Goal: Information Seeking & Learning: Learn about a topic

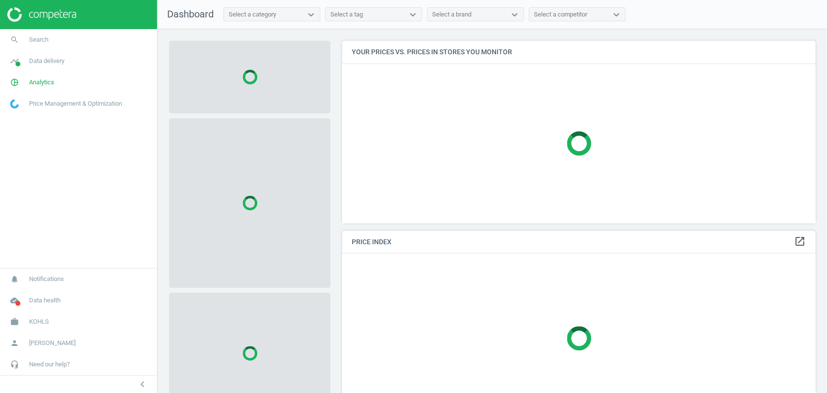
scroll to position [199, 482]
click at [48, 83] on span "Analytics" at bounding box center [41, 82] width 25 height 9
click at [27, 120] on span "Products" at bounding box center [22, 118] width 23 height 8
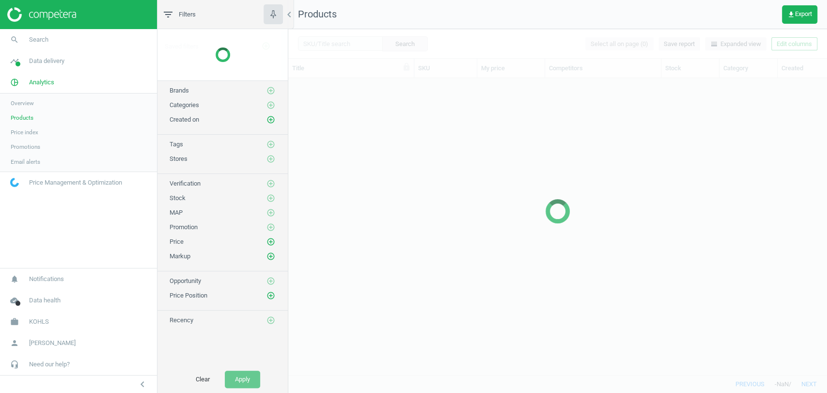
scroll to position [280, 530]
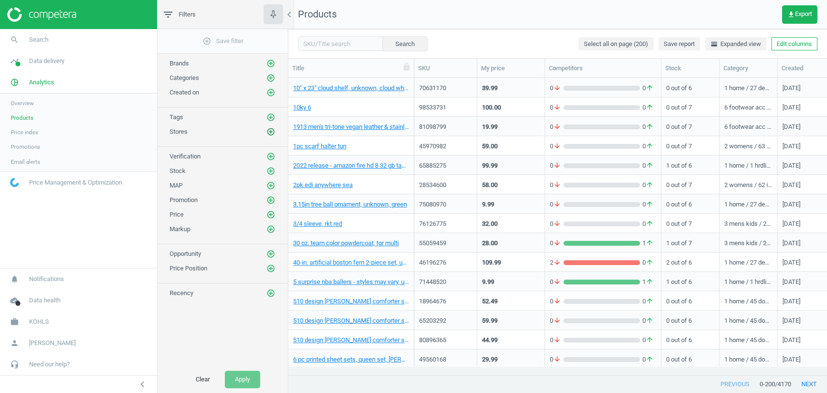
click at [273, 133] on icon "add_circle_outline" at bounding box center [271, 131] width 9 height 9
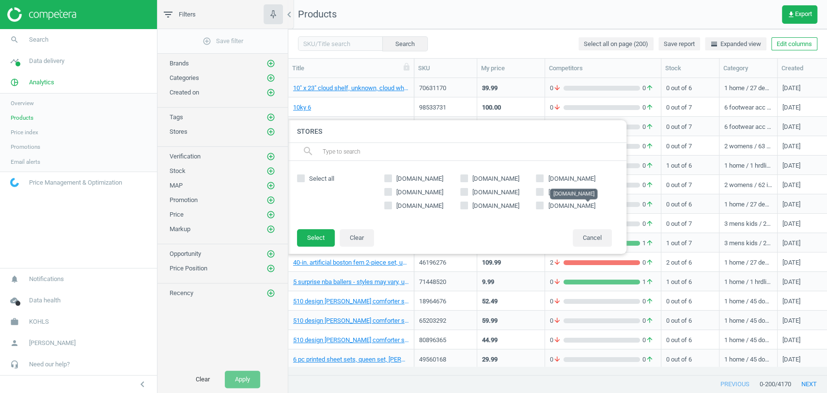
click at [562, 207] on span "[DOMAIN_NAME]" at bounding box center [571, 205] width 47 height 7
click at [543, 207] on input "[DOMAIN_NAME]" at bounding box center [540, 206] width 6 height 6
checkbox input "true"
click at [318, 234] on button "Select" at bounding box center [316, 237] width 38 height 17
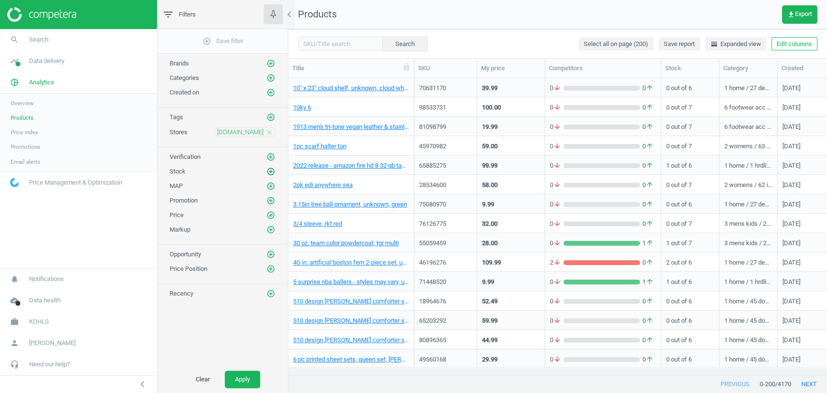
click at [272, 170] on icon "add_circle_outline" at bounding box center [271, 171] width 9 height 9
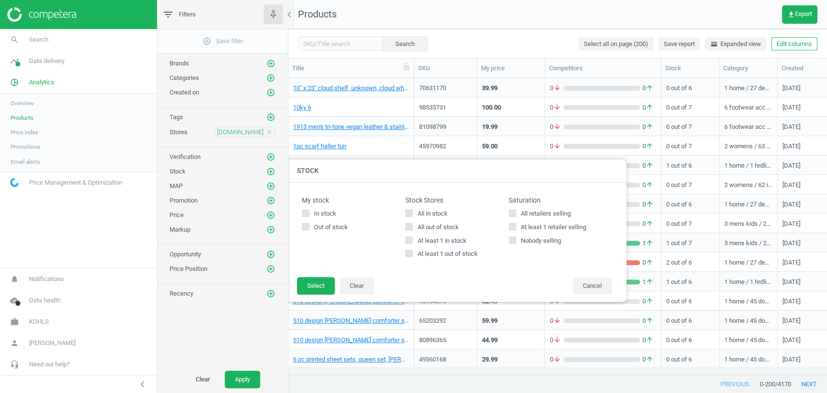
click at [427, 215] on span "All in stock" at bounding box center [432, 213] width 34 height 9
click at [412, 215] on input "All in stock" at bounding box center [409, 213] width 6 height 6
checkbox input "true"
click at [305, 284] on button "Select" at bounding box center [316, 285] width 38 height 17
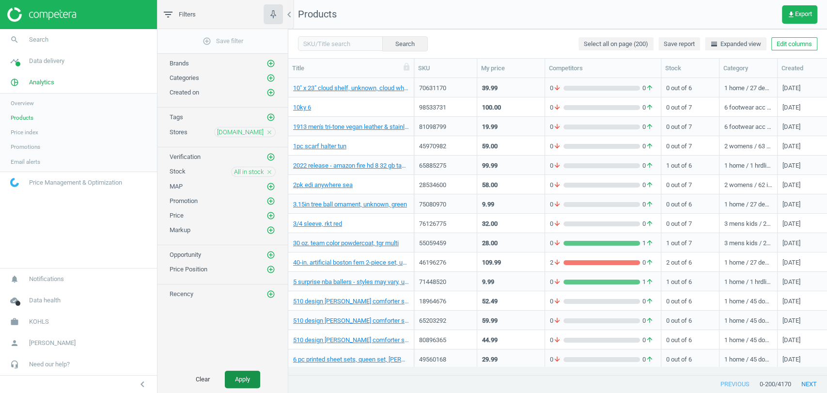
click at [250, 379] on button "Apply" at bounding box center [242, 379] width 35 height 17
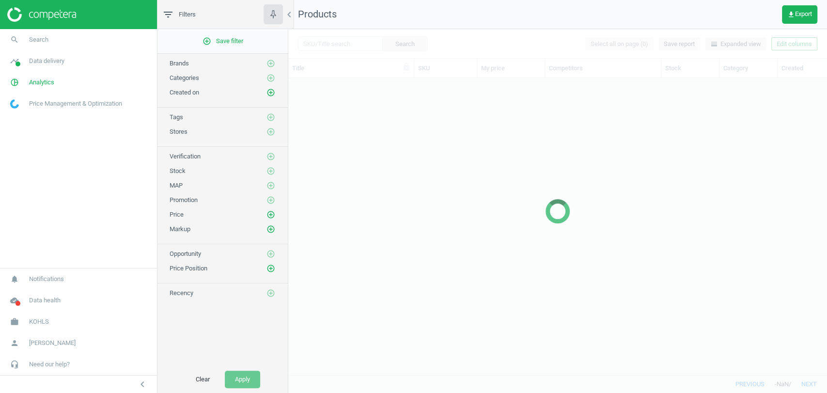
scroll to position [8, 8]
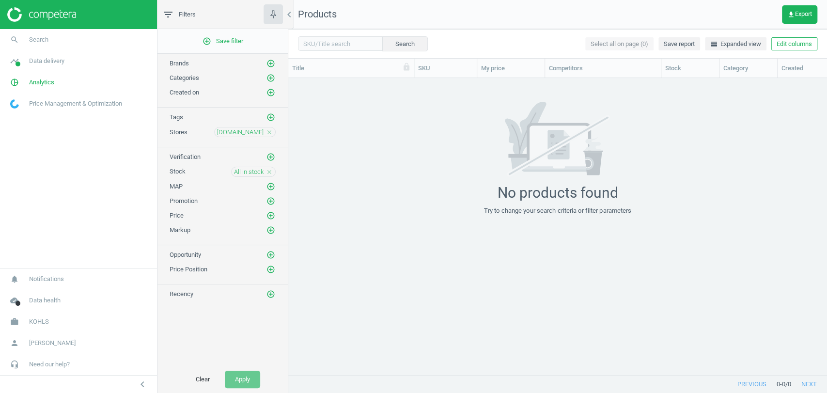
click at [270, 173] on icon "close" at bounding box center [269, 172] width 7 height 7
click at [271, 203] on icon "add_circle_outline" at bounding box center [271, 200] width 9 height 9
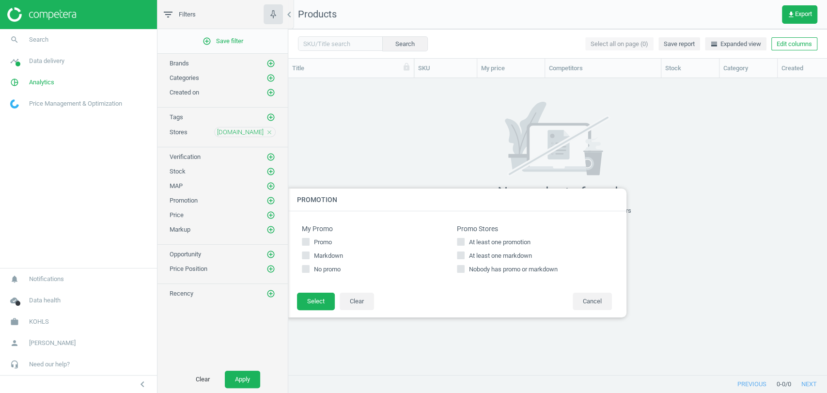
click at [457, 238] on icon at bounding box center [461, 242] width 8 height 8
click at [458, 239] on input "At least one promotion" at bounding box center [461, 242] width 6 height 6
checkbox input "true"
click at [332, 303] on button "Select" at bounding box center [316, 301] width 38 height 17
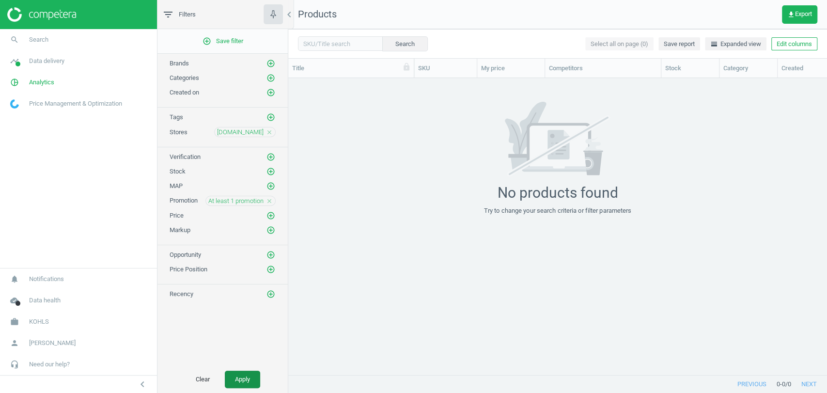
click at [252, 372] on button "Apply" at bounding box center [242, 379] width 35 height 17
click at [273, 203] on div "At least 1 promotion close" at bounding box center [241, 201] width 70 height 10
click at [270, 199] on icon "close" at bounding box center [269, 201] width 7 height 7
click at [246, 378] on button "Apply" at bounding box center [242, 379] width 35 height 17
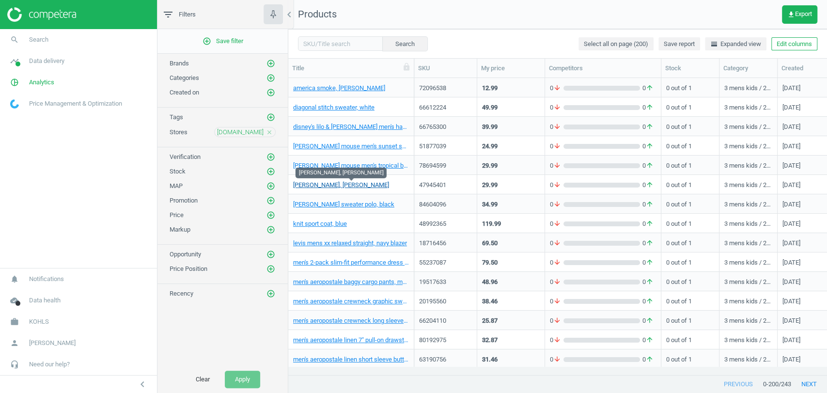
click at [345, 185] on link "geoffrey beene paisley necktie, blue paisley" at bounding box center [341, 185] width 96 height 9
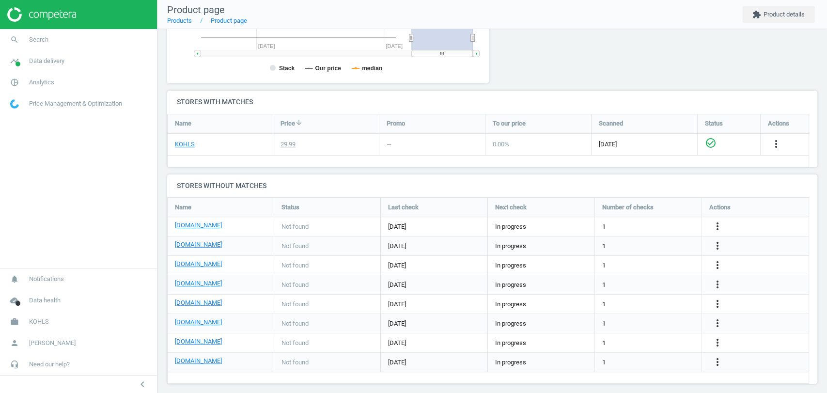
scroll to position [269, 0]
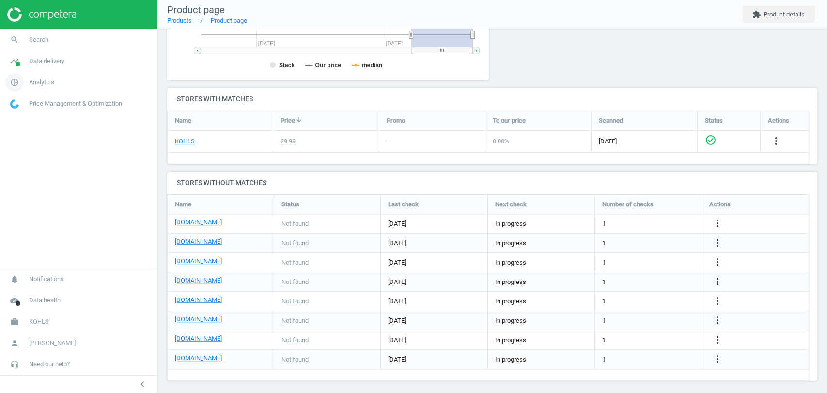
click at [38, 83] on span "Analytics" at bounding box center [41, 82] width 25 height 9
click at [45, 57] on span "Data delivery" at bounding box center [46, 61] width 35 height 9
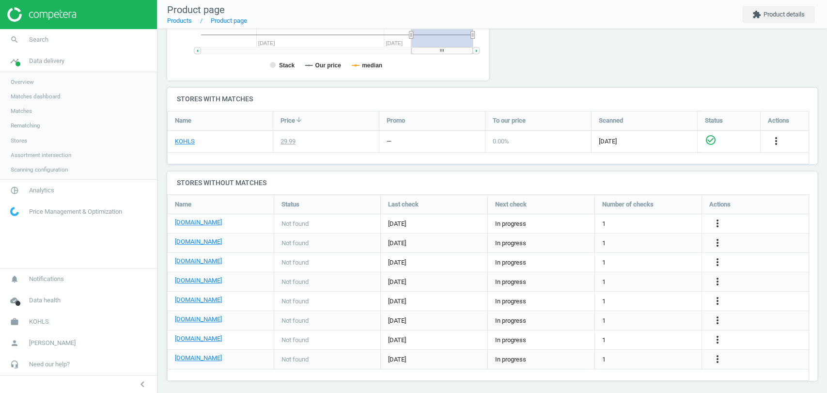
click at [19, 141] on span "Stores" at bounding box center [19, 141] width 16 height 8
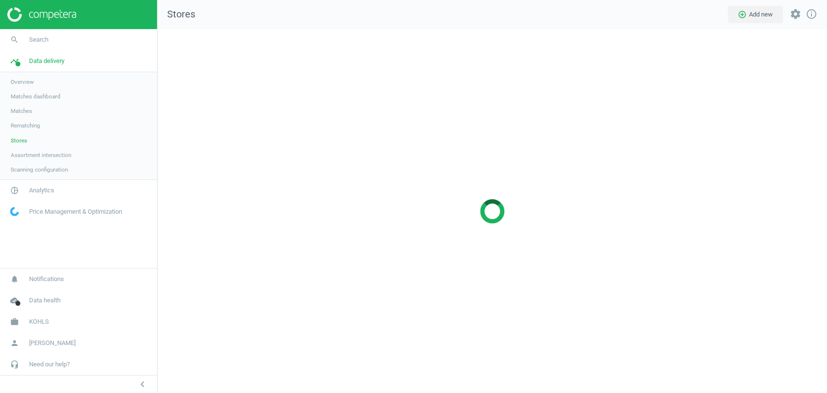
scroll to position [380, 686]
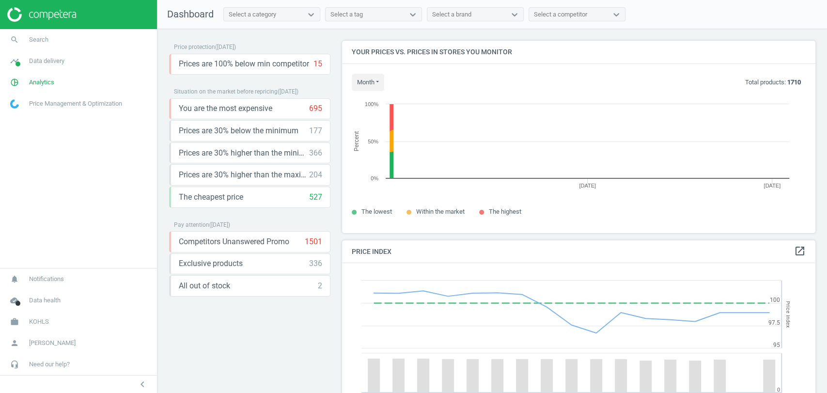
scroll to position [240, 482]
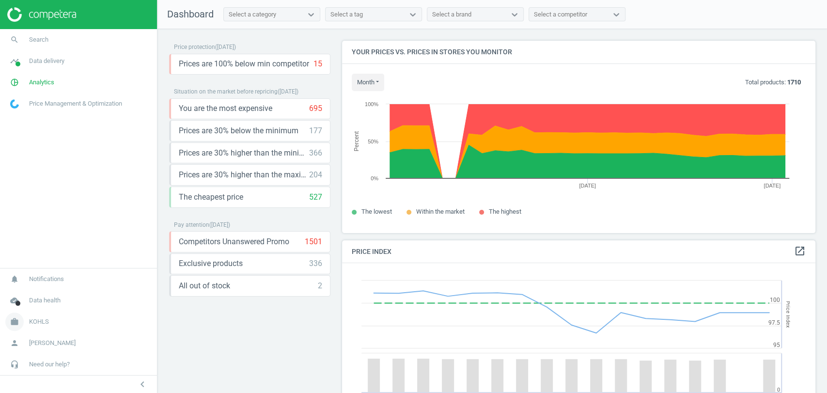
click at [45, 321] on span "KOHLS" at bounding box center [39, 321] width 20 height 9
click at [24, 295] on span "Switch campaign" at bounding box center [32, 293] width 43 height 8
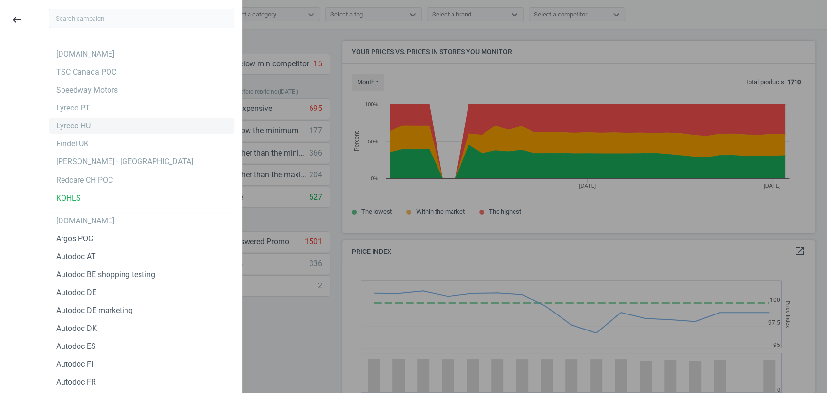
click at [90, 128] on div "Lyreco HU" at bounding box center [142, 126] width 186 height 16
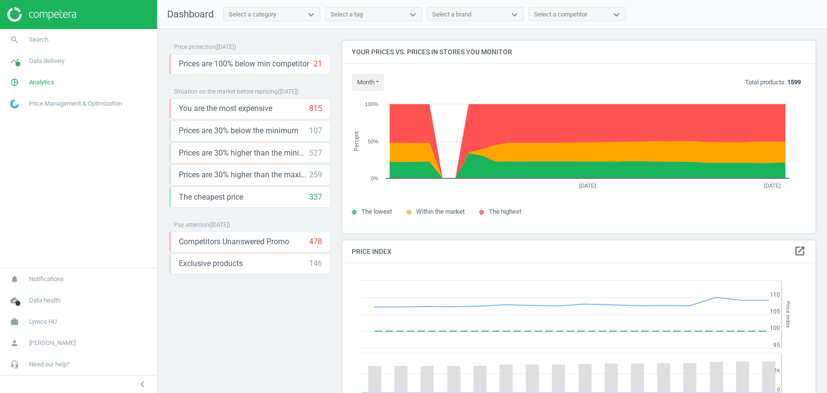
scroll to position [240, 482]
click at [50, 85] on span "Analytics" at bounding box center [41, 82] width 25 height 9
click at [32, 41] on span "Search" at bounding box center [38, 39] width 19 height 9
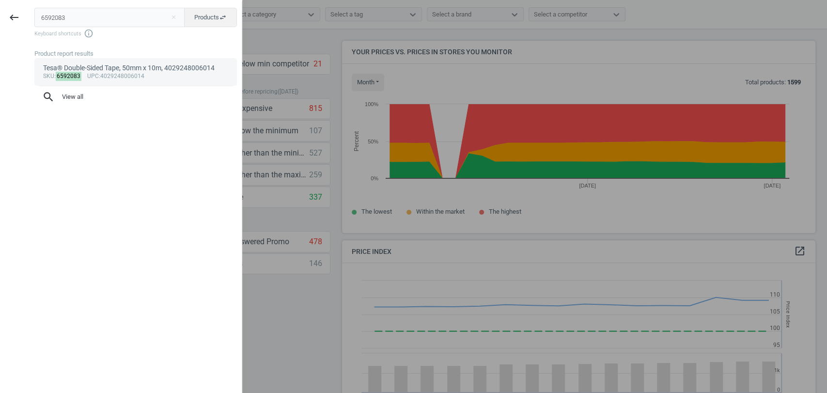
type input "6592083"
click at [103, 73] on div "sku : 6592083 upc :4029248006014" at bounding box center [136, 77] width 186 height 8
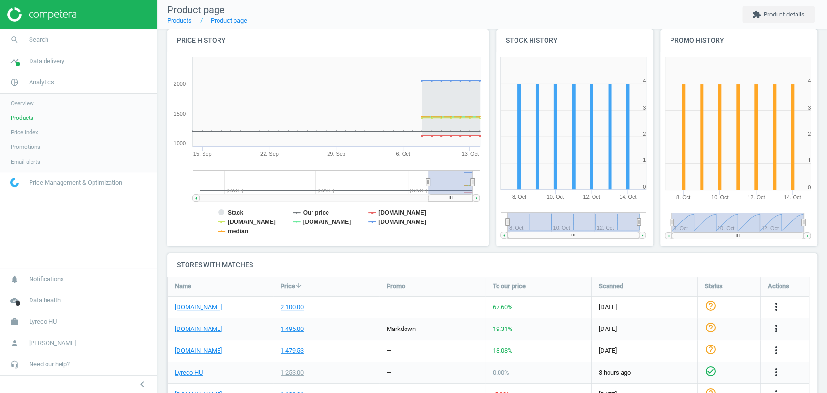
scroll to position [215, 0]
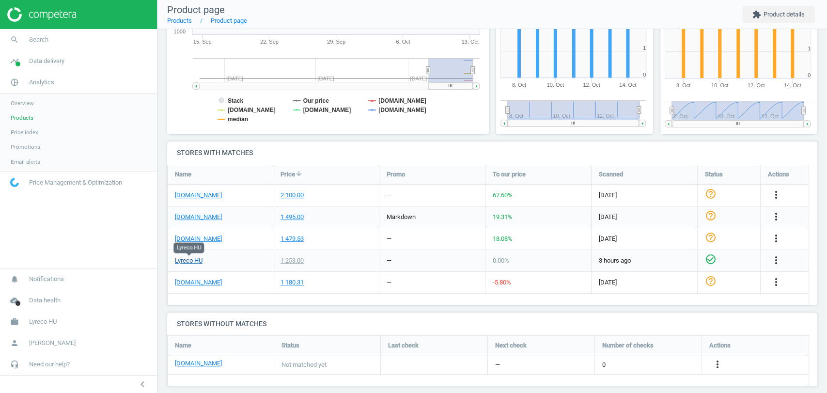
click at [196, 260] on link "Lyreco HU" at bounding box center [189, 260] width 28 height 9
click at [195, 261] on link "Lyreco HU" at bounding box center [189, 260] width 28 height 9
click at [20, 119] on span "Products" at bounding box center [22, 118] width 23 height 8
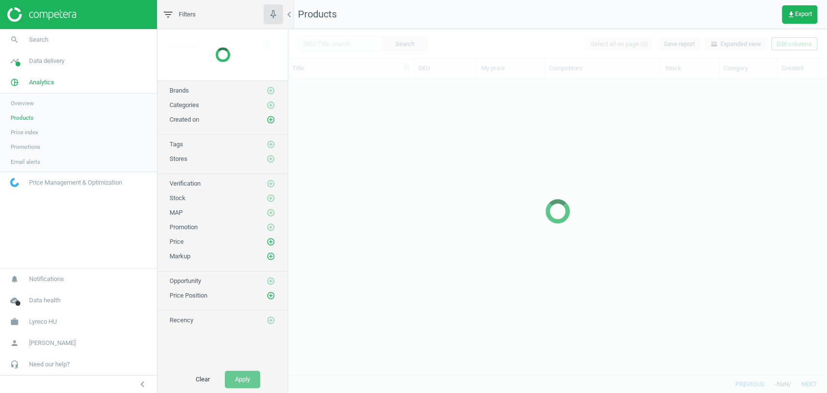
scroll to position [280, 530]
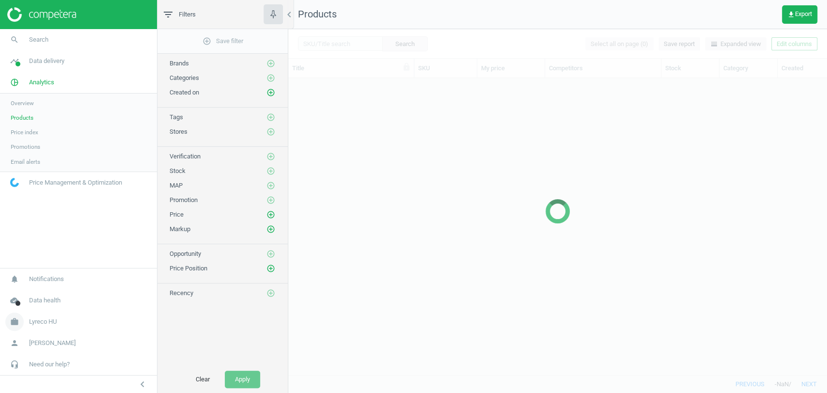
click at [55, 321] on span "Lyreco HU" at bounding box center [43, 321] width 28 height 9
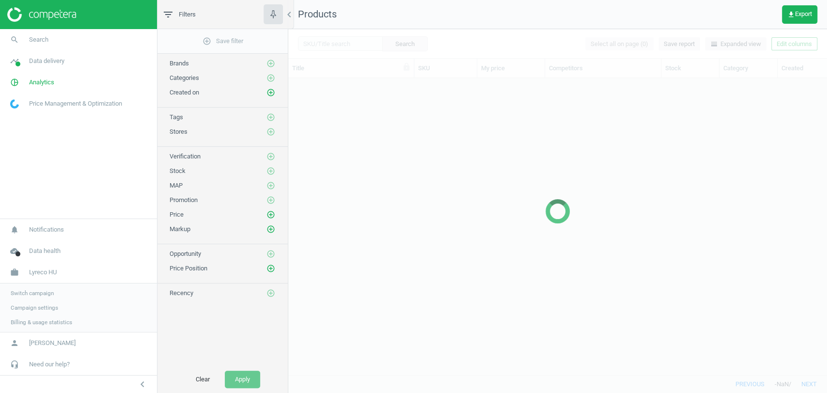
click at [35, 294] on span "Switch campaign" at bounding box center [32, 293] width 43 height 8
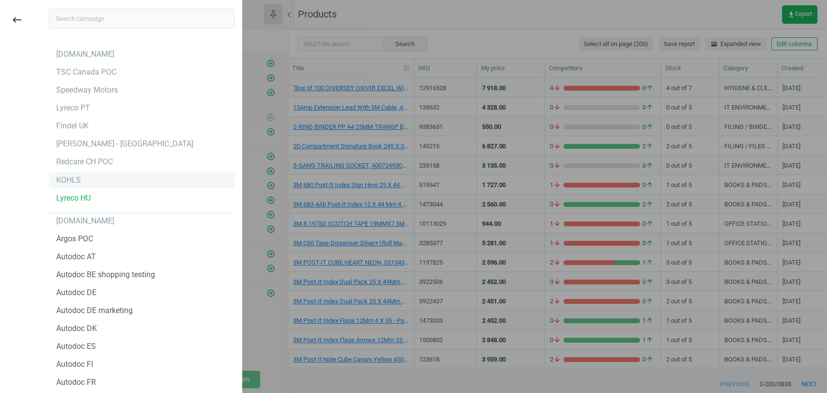
click at [67, 176] on div "KOHLS" at bounding box center [68, 180] width 25 height 11
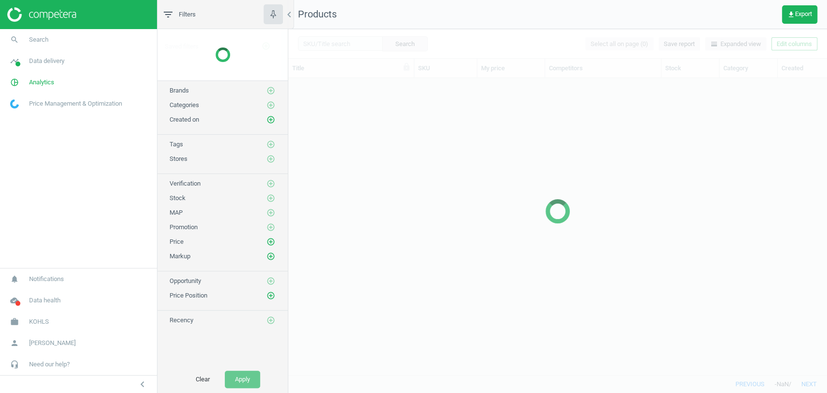
scroll to position [280, 530]
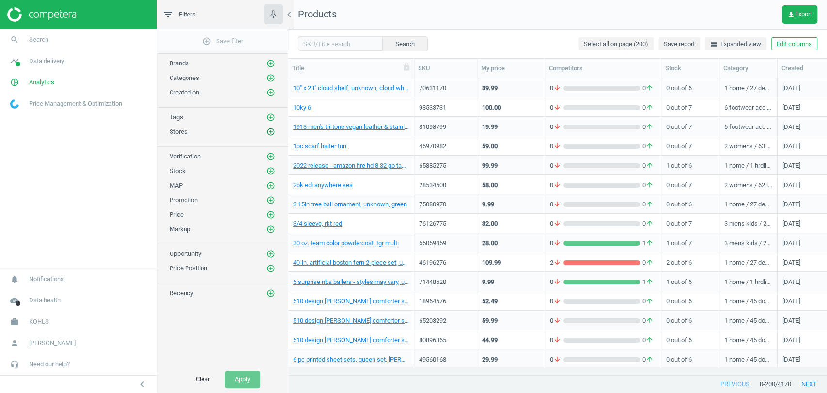
click at [273, 129] on icon "add_circle_outline" at bounding box center [271, 131] width 9 height 9
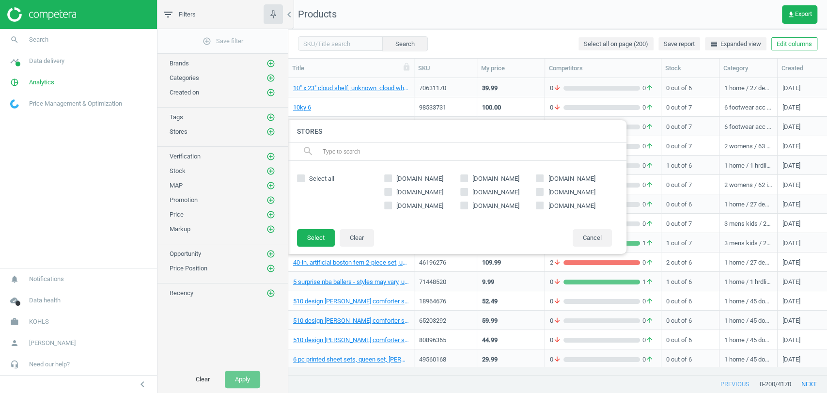
click at [437, 206] on span "[DOMAIN_NAME]" at bounding box center [419, 205] width 47 height 7
click at [392, 206] on input "[DOMAIN_NAME]" at bounding box center [388, 206] width 6 height 6
checkbox input "true"
click at [314, 237] on button "Select" at bounding box center [316, 237] width 38 height 17
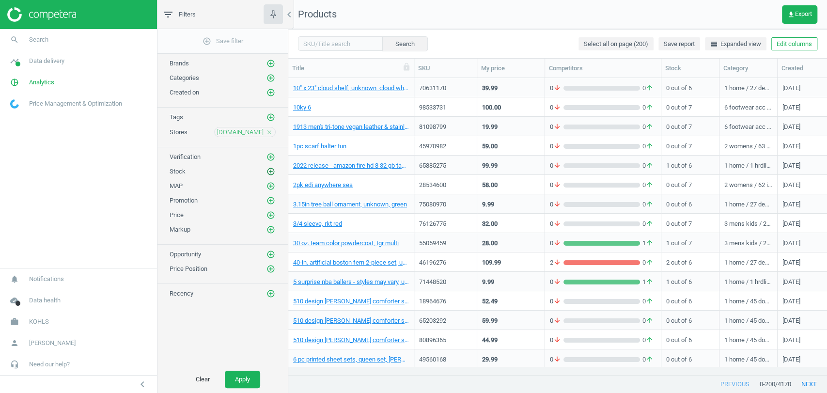
click at [273, 172] on icon "add_circle_outline" at bounding box center [271, 171] width 9 height 9
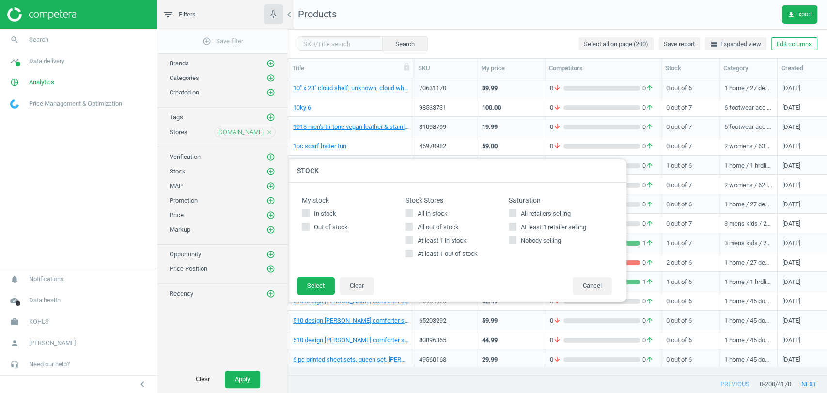
click at [431, 215] on span "All in stock" at bounding box center [432, 213] width 34 height 9
click at [412, 215] on input "All in stock" at bounding box center [409, 213] width 6 height 6
checkbox input "true"
click at [322, 283] on button "Select" at bounding box center [316, 285] width 38 height 17
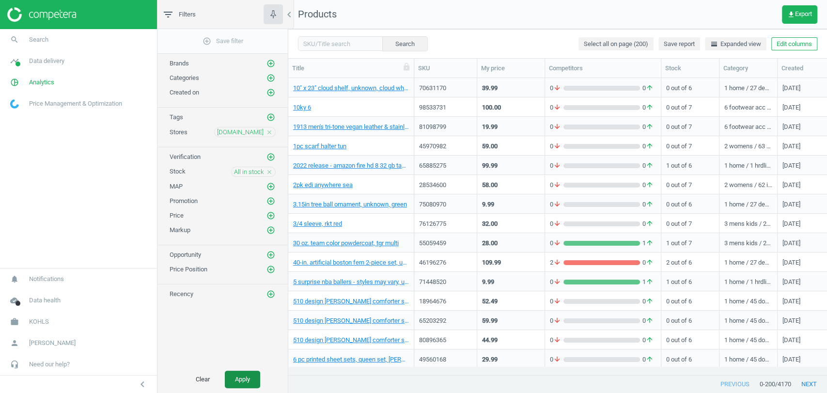
click at [246, 381] on button "Apply" at bounding box center [242, 379] width 35 height 17
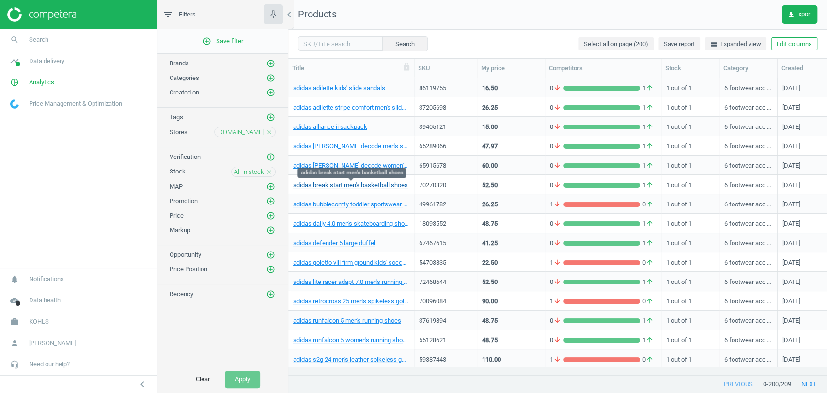
click at [339, 188] on link "adidas break start men's basketball shoes" at bounding box center [350, 185] width 115 height 9
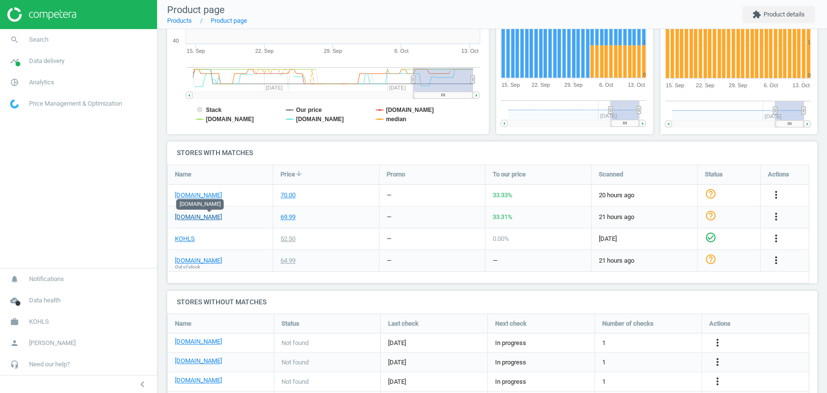
click at [201, 220] on link "[DOMAIN_NAME]" at bounding box center [198, 217] width 47 height 9
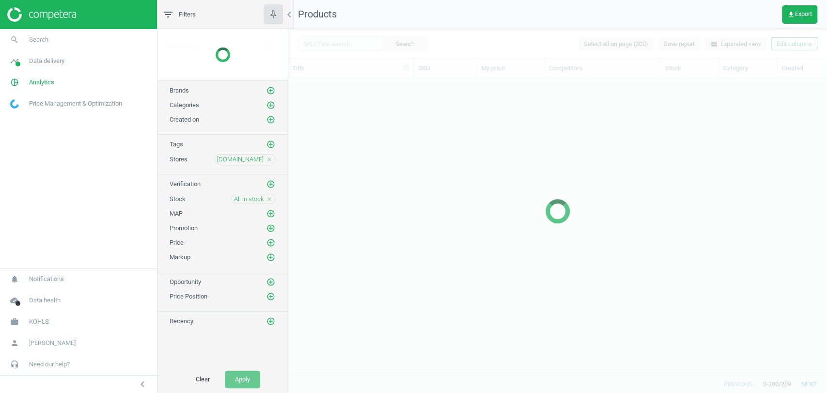
scroll to position [280, 530]
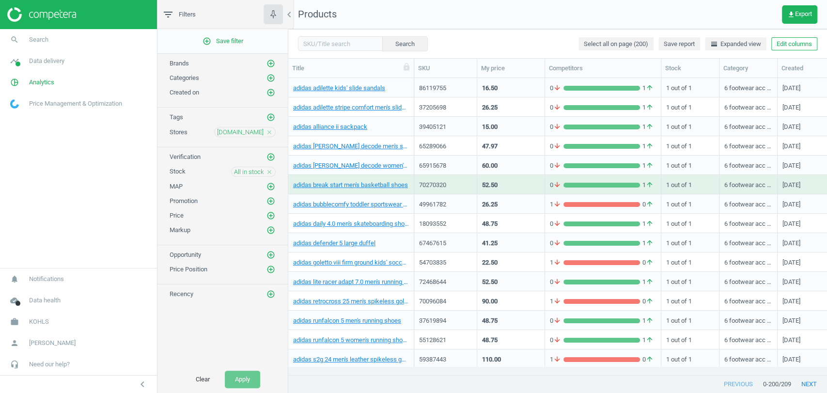
click at [269, 172] on icon "close" at bounding box center [269, 172] width 7 height 7
click at [271, 171] on icon "add_circle_outline" at bounding box center [271, 171] width 9 height 9
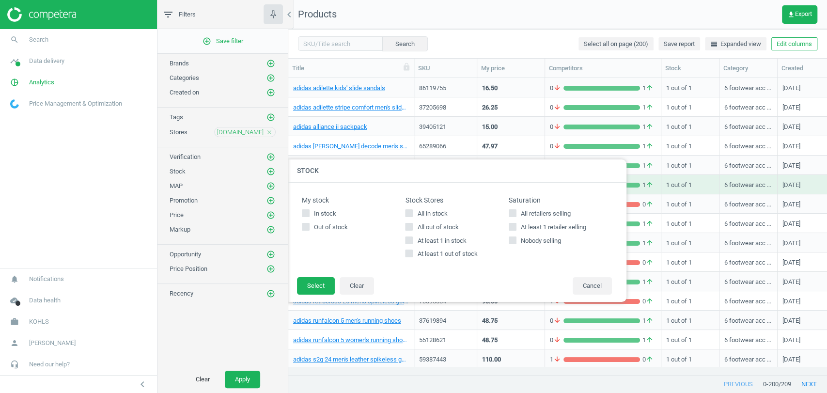
click at [434, 224] on span "All out of stock" at bounding box center [437, 227] width 45 height 9
click at [412, 224] on input "All out of stock" at bounding box center [409, 226] width 6 height 6
checkbox input "true"
click at [306, 282] on button "Select" at bounding box center [316, 285] width 38 height 17
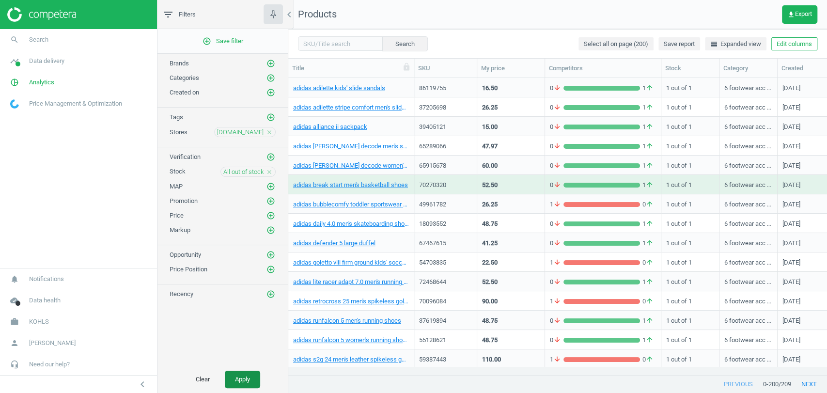
drag, startPoint x: 233, startPoint y: 377, endPoint x: 238, endPoint y: 377, distance: 5.4
click at [234, 377] on button "Apply" at bounding box center [242, 379] width 35 height 17
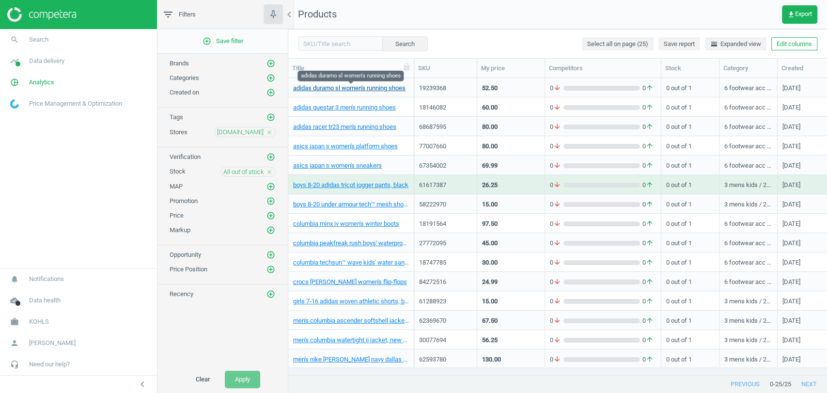
click at [322, 91] on link "adidas duramo sl women's running shoes" at bounding box center [349, 88] width 112 height 9
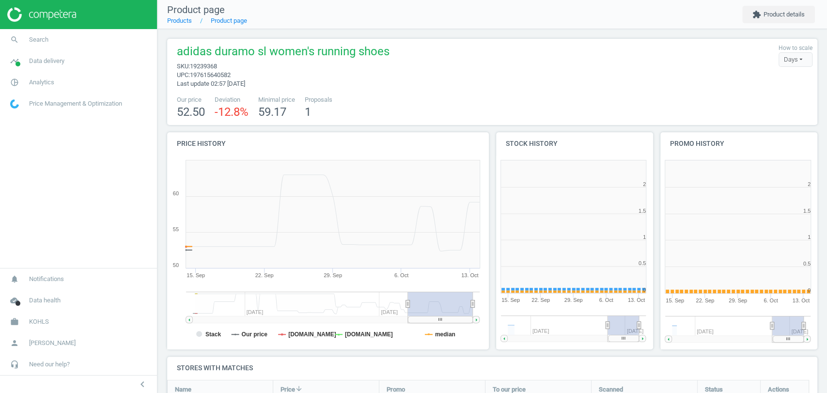
scroll to position [211, 172]
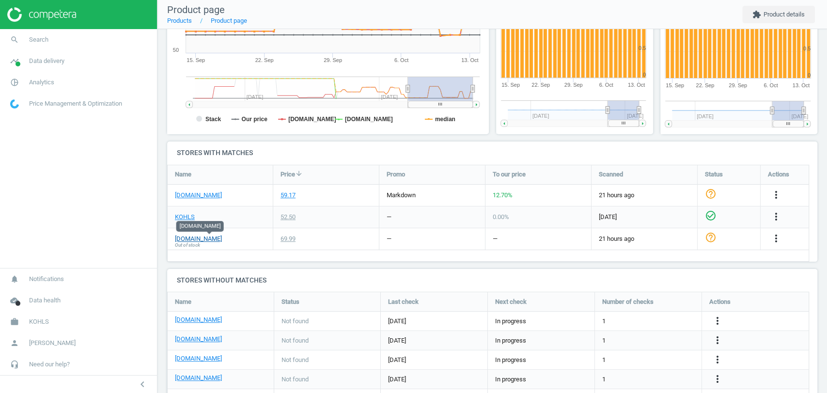
click at [199, 240] on link "[DOMAIN_NAME]" at bounding box center [198, 239] width 47 height 9
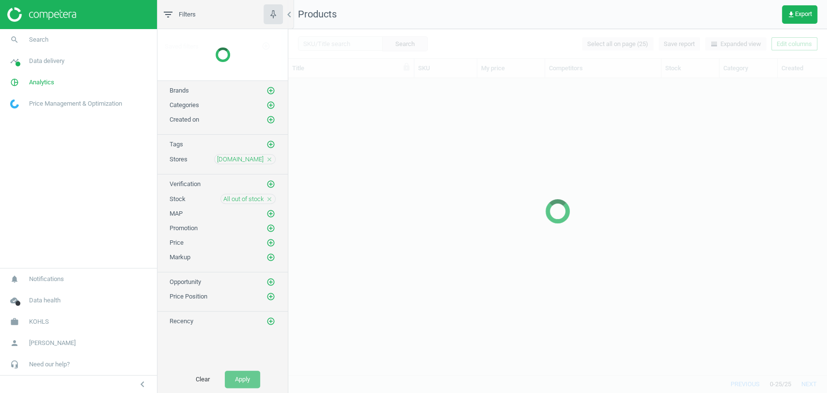
scroll to position [280, 530]
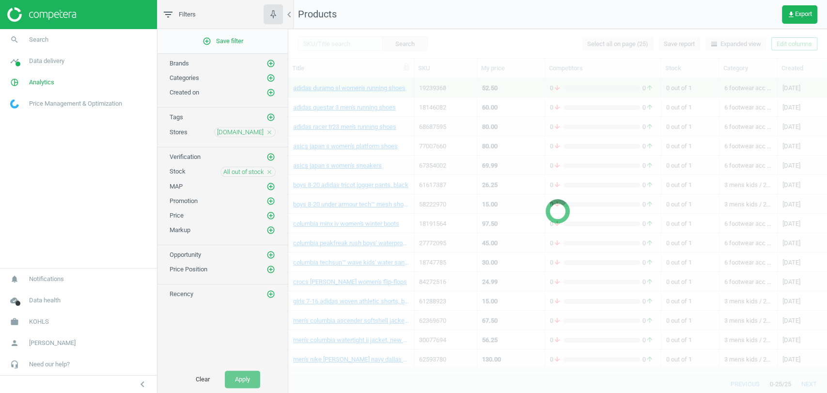
click at [268, 169] on icon "close" at bounding box center [269, 172] width 7 height 7
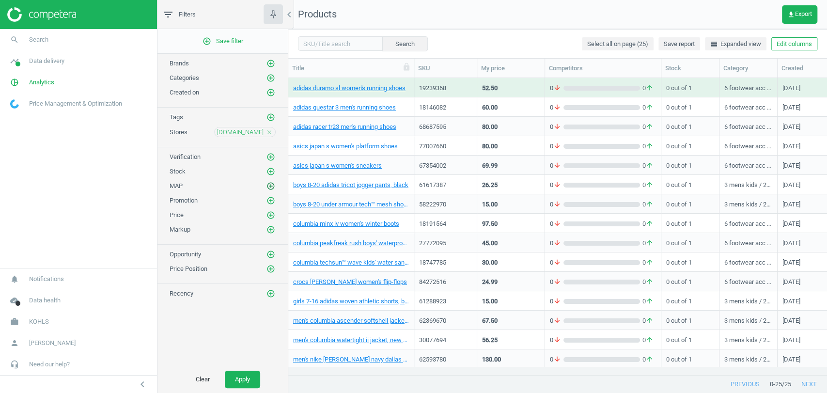
click at [271, 186] on icon "add_circle_outline" at bounding box center [271, 186] width 9 height 9
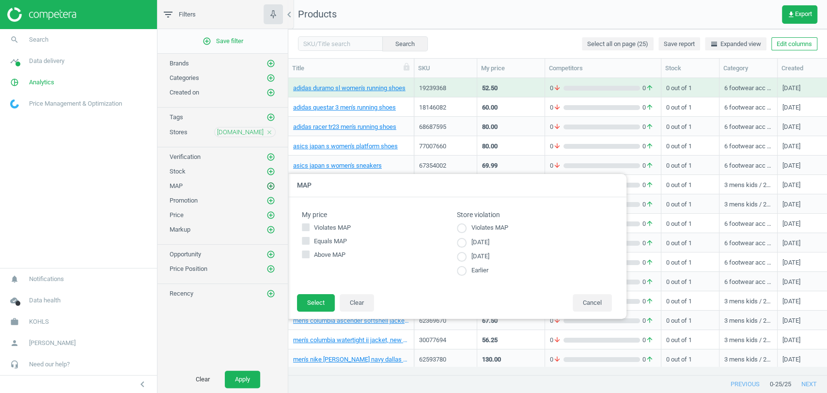
click at [271, 186] on icon "add_circle_outline" at bounding box center [271, 186] width 9 height 9
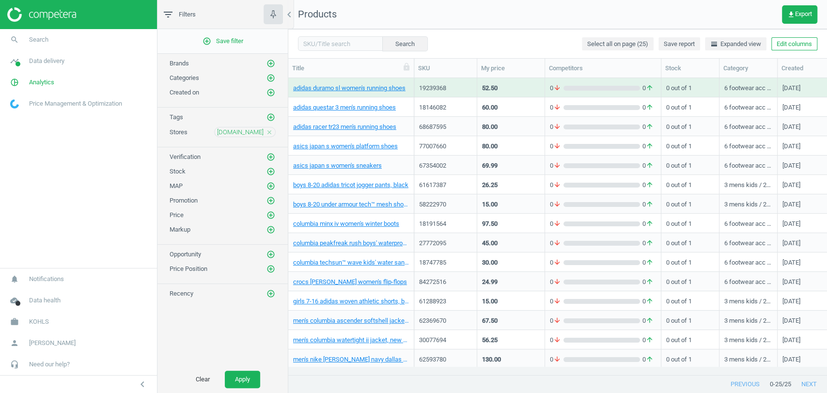
click at [269, 206] on div "Price add_circle_outline" at bounding box center [223, 213] width 130 height 15
click at [271, 199] on icon "add_circle_outline" at bounding box center [271, 200] width 9 height 9
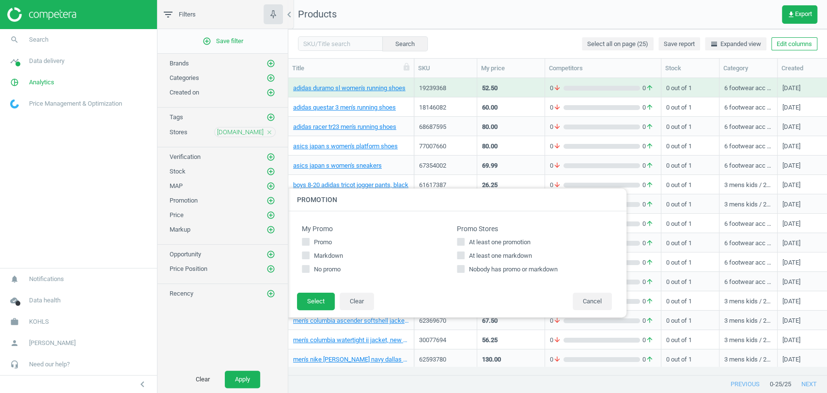
click at [473, 245] on span "At least one promotion" at bounding box center [499, 242] width 65 height 9
click at [464, 245] on input "At least one promotion" at bounding box center [461, 242] width 6 height 6
checkbox input "true"
click at [318, 297] on button "Select" at bounding box center [316, 301] width 38 height 17
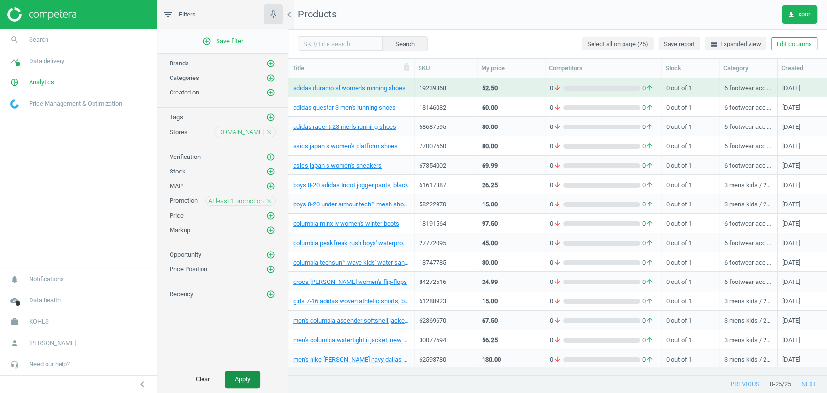
click at [243, 377] on button "Apply" at bounding box center [242, 379] width 35 height 17
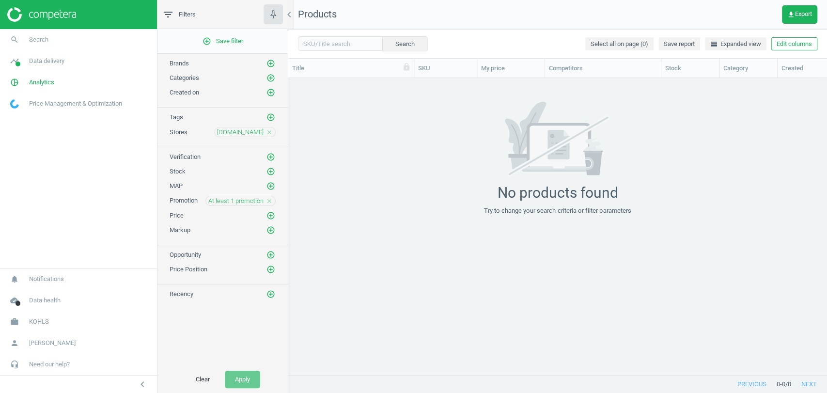
click at [269, 199] on icon "close" at bounding box center [269, 201] width 7 height 7
click at [269, 197] on icon "add_circle_outline" at bounding box center [271, 200] width 9 height 9
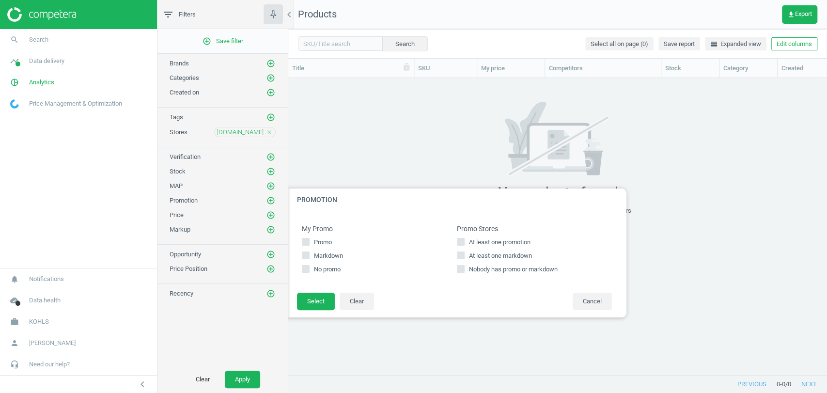
click at [480, 257] on span "At least one markdown" at bounding box center [500, 256] width 67 height 9
click at [464, 257] on input "At least one markdown" at bounding box center [461, 256] width 6 height 6
checkbox input "true"
click at [303, 296] on button "Select" at bounding box center [316, 301] width 38 height 17
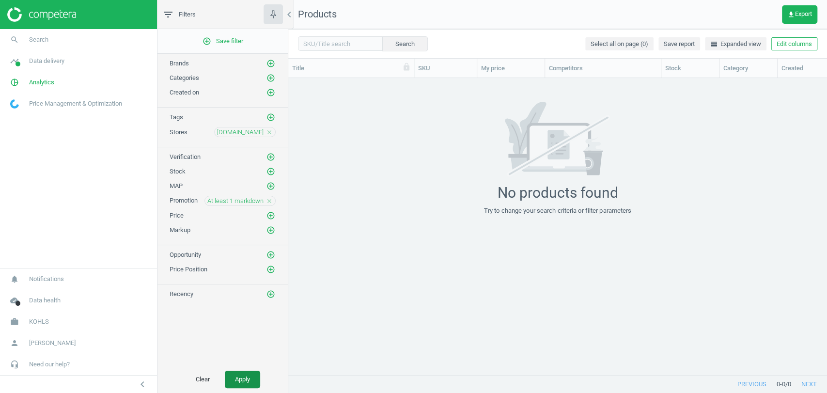
click at [236, 380] on button "Apply" at bounding box center [242, 379] width 35 height 17
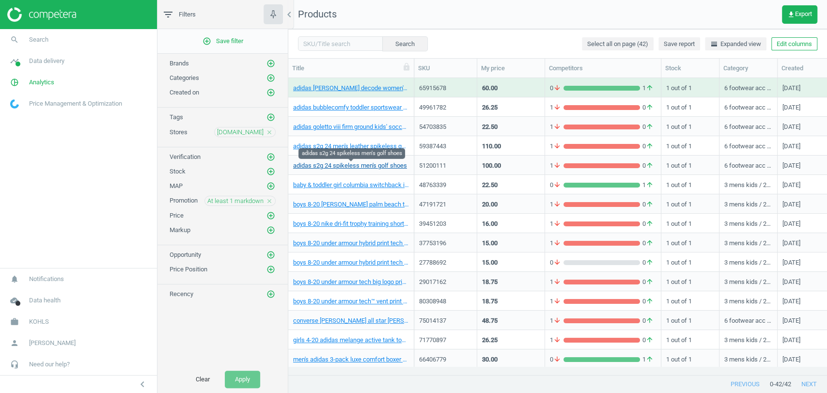
click at [356, 166] on link "adidas s2g 24 spikeless men's golf shoes" at bounding box center [350, 165] width 114 height 9
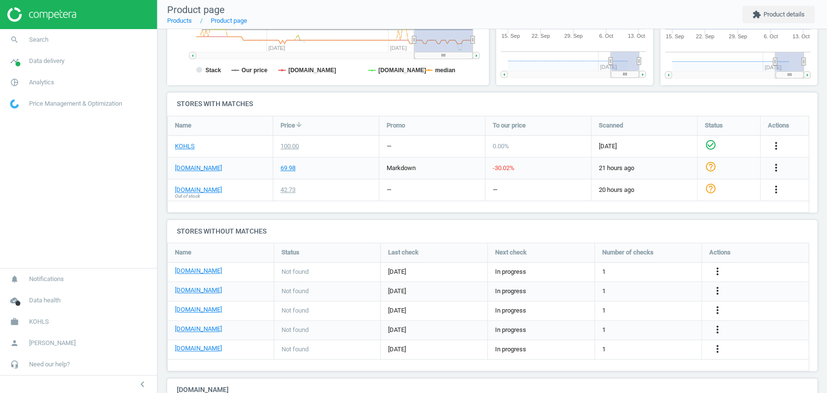
scroll to position [269, 0]
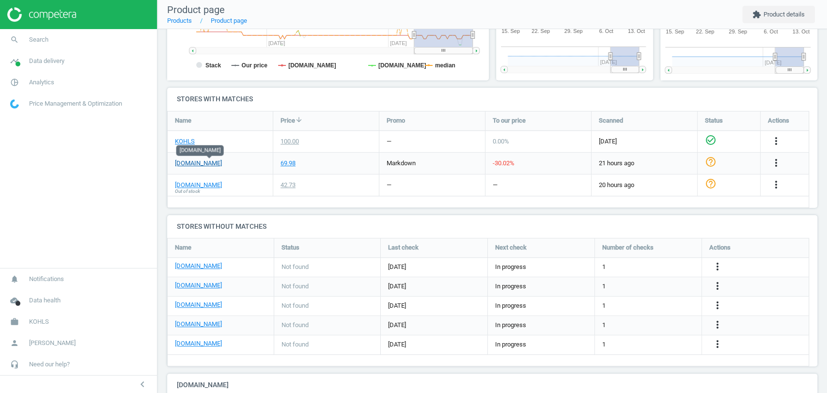
click at [206, 164] on link "[DOMAIN_NAME]" at bounding box center [198, 163] width 47 height 9
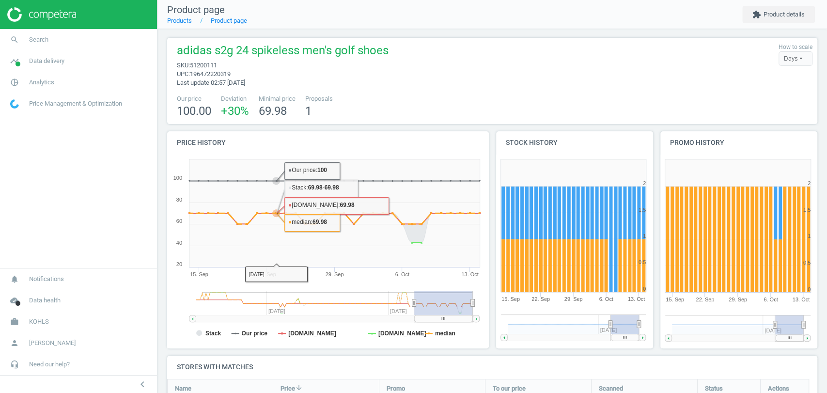
scroll to position [0, 0]
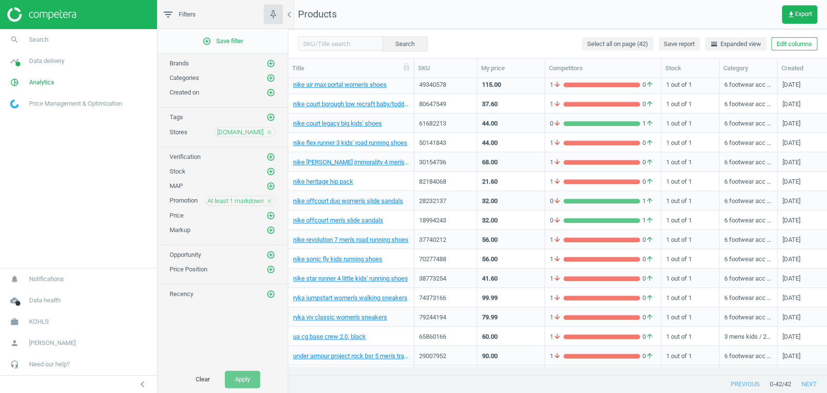
scroll to position [526, 0]
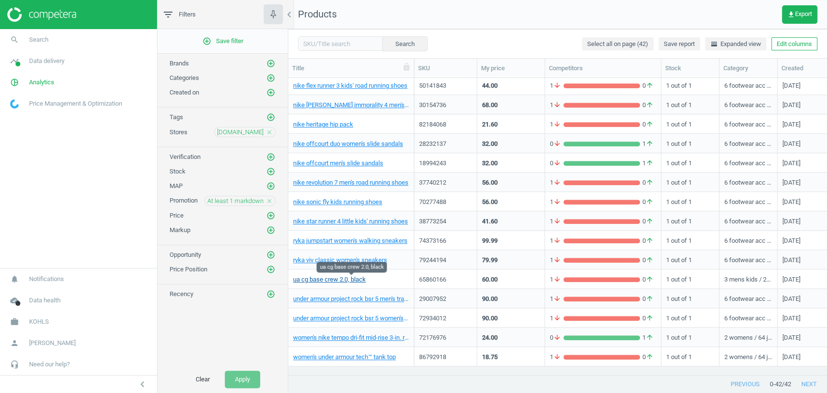
click at [319, 275] on link "ua cg base crew 2.0, black" at bounding box center [329, 279] width 73 height 9
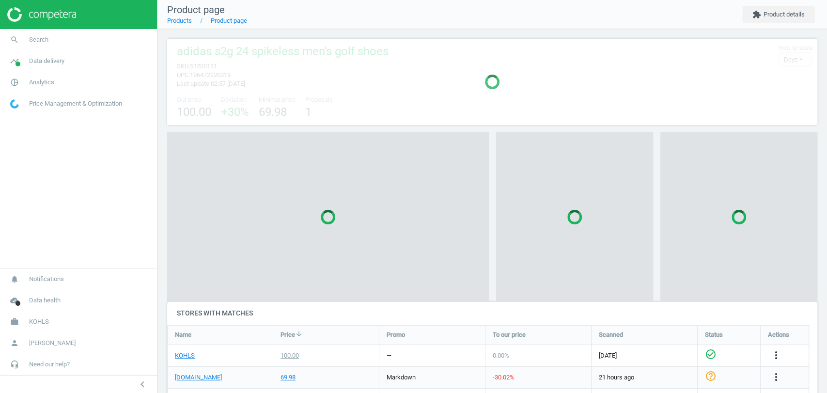
scroll to position [263, 0]
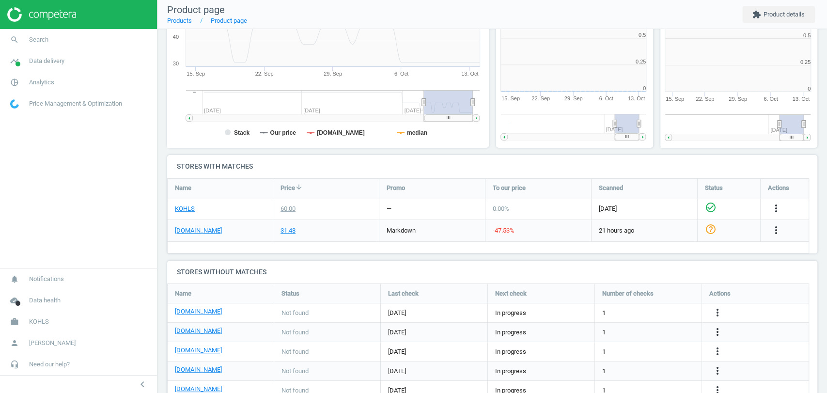
scroll to position [164, 659]
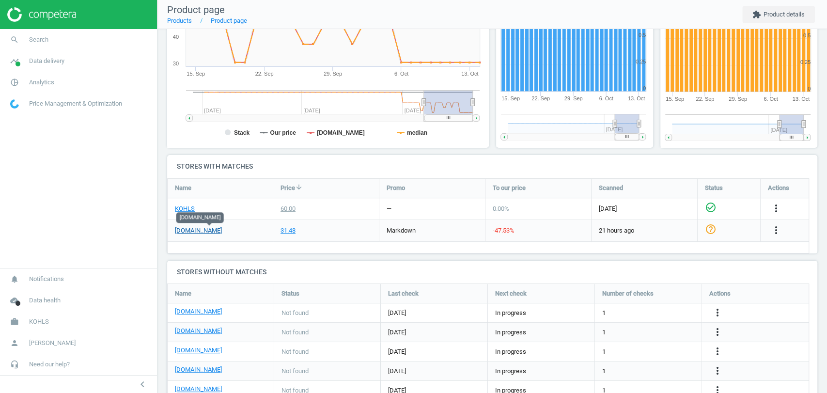
click at [191, 230] on link "[DOMAIN_NAME]" at bounding box center [198, 230] width 47 height 9
